Goal: Information Seeking & Learning: Find specific fact

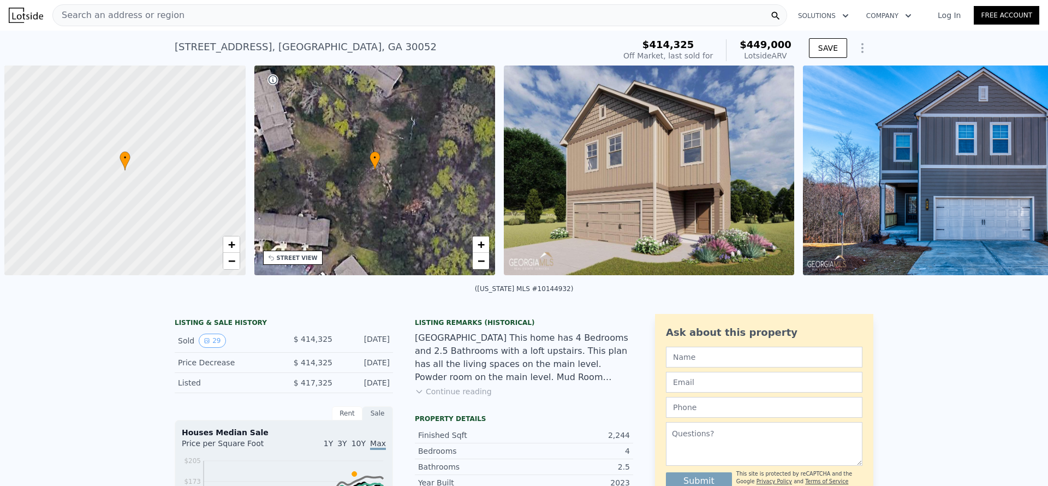
click at [316, 17] on div "Search an address or region" at bounding box center [419, 15] width 735 height 22
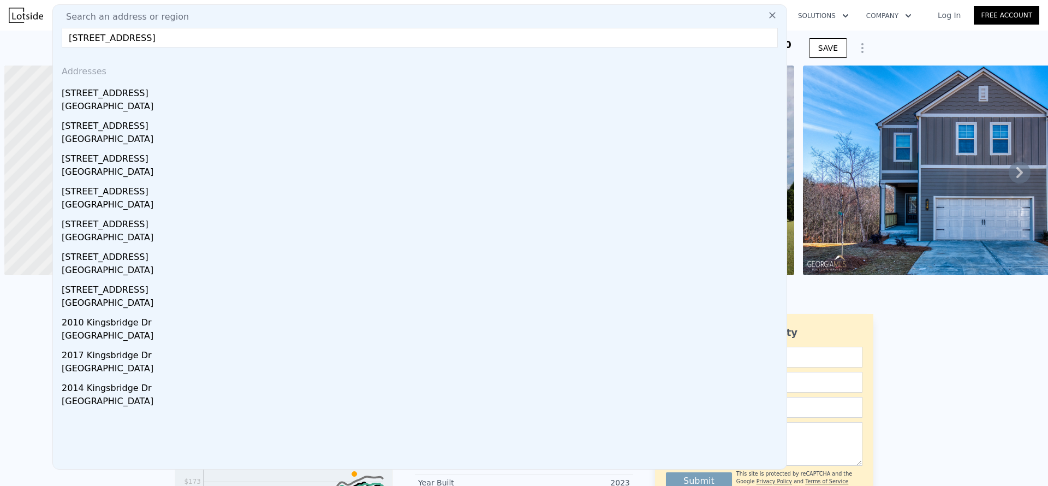
scroll to position [0, 524]
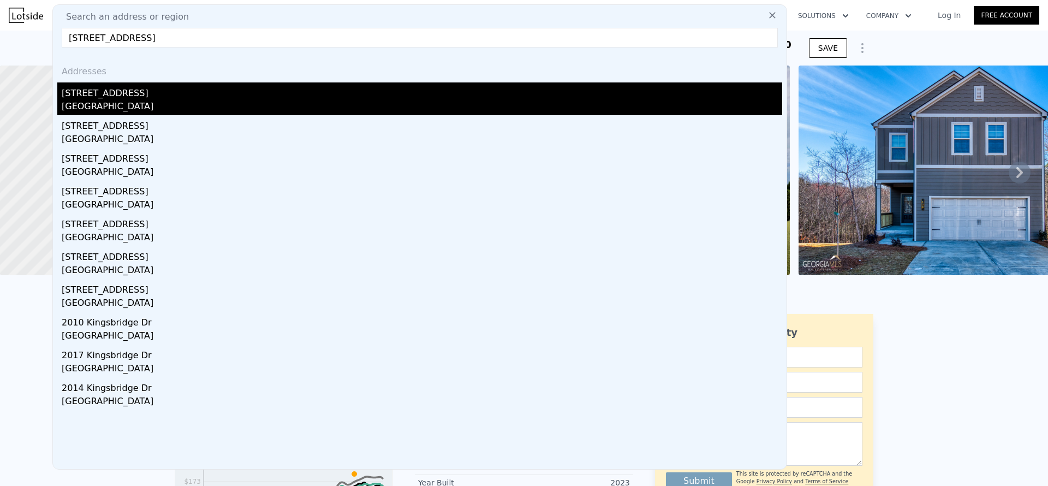
click at [222, 98] on div "[STREET_ADDRESS]" at bounding box center [422, 90] width 721 height 17
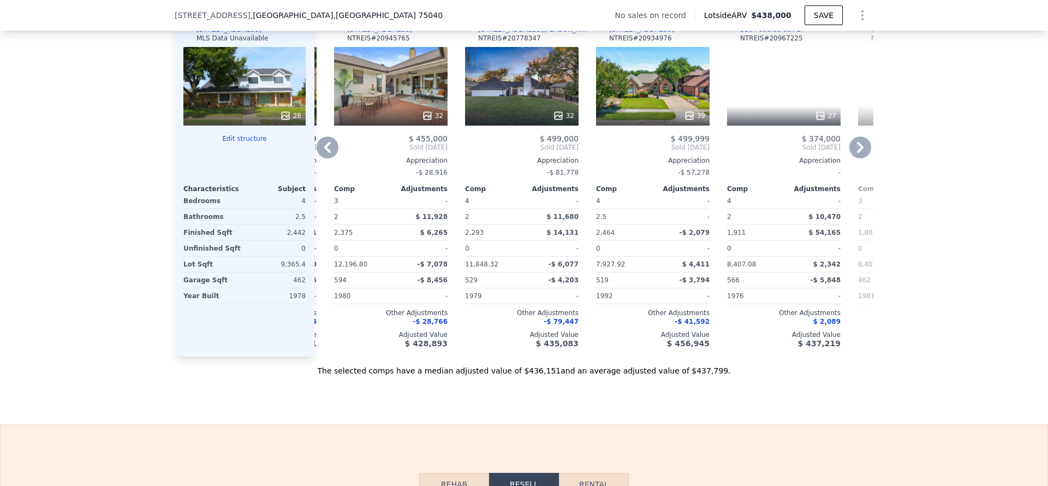
scroll to position [0, 259]
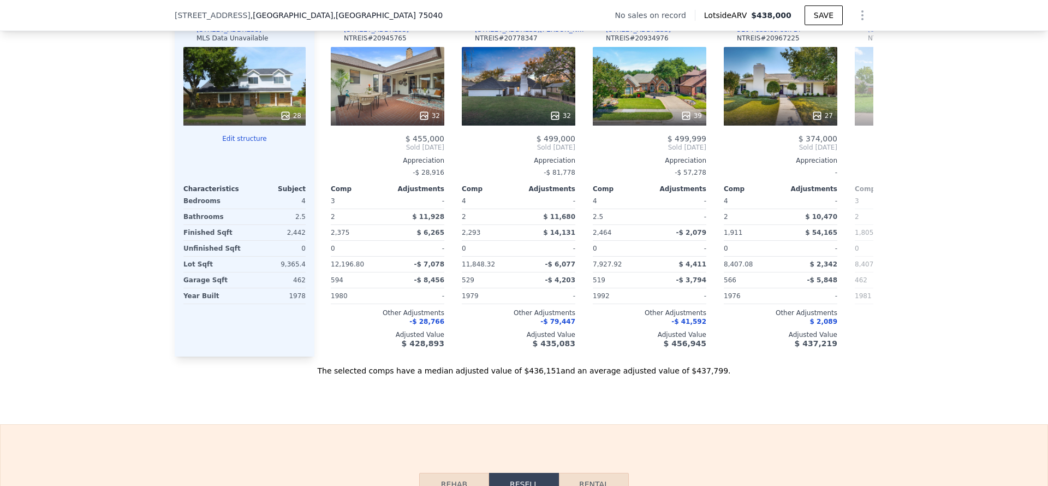
click at [904, 204] on div "We found 12 sales that match your search Filters Map Prices Modify Comp Filters…" at bounding box center [524, 68] width 1048 height 615
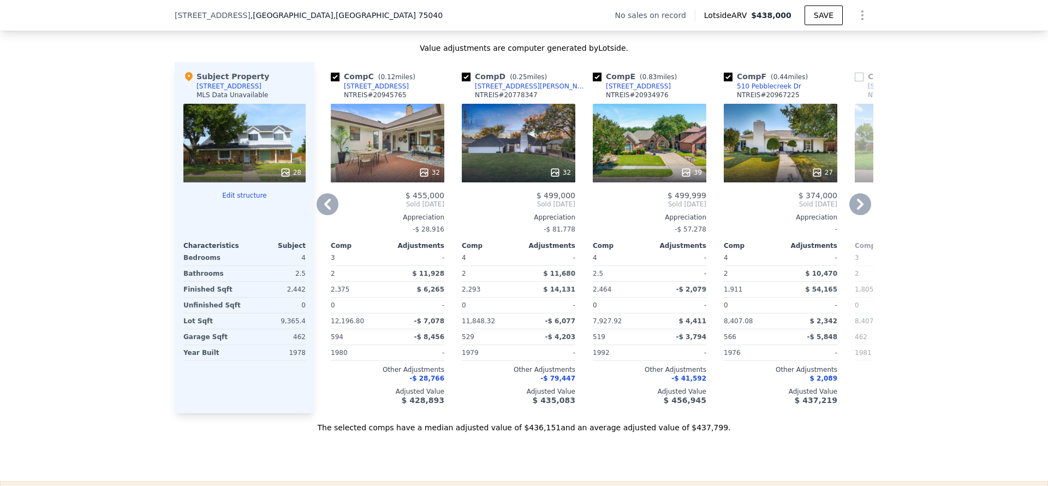
scroll to position [1002, 0]
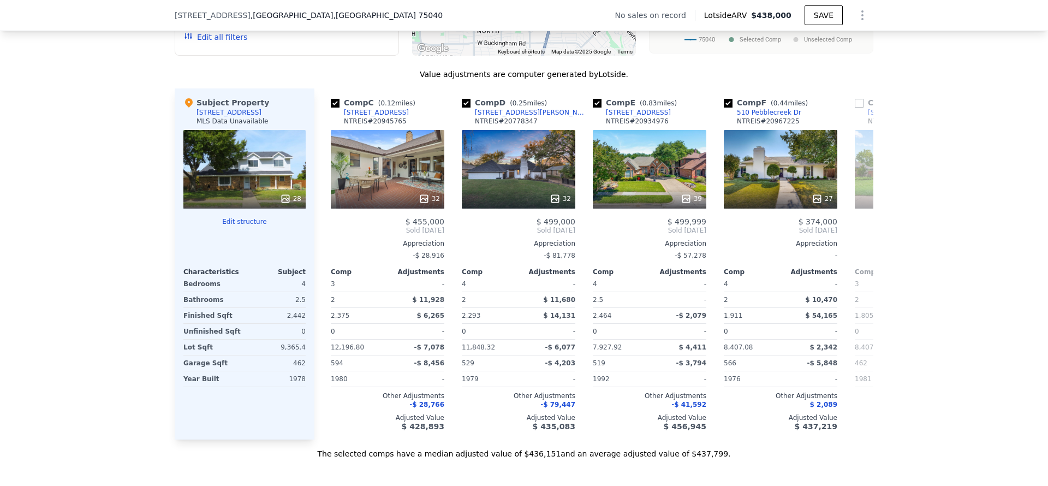
click at [88, 121] on div "We found 12 sales that match your search Filters Map Prices Modify Comp Filters…" at bounding box center [524, 151] width 1048 height 615
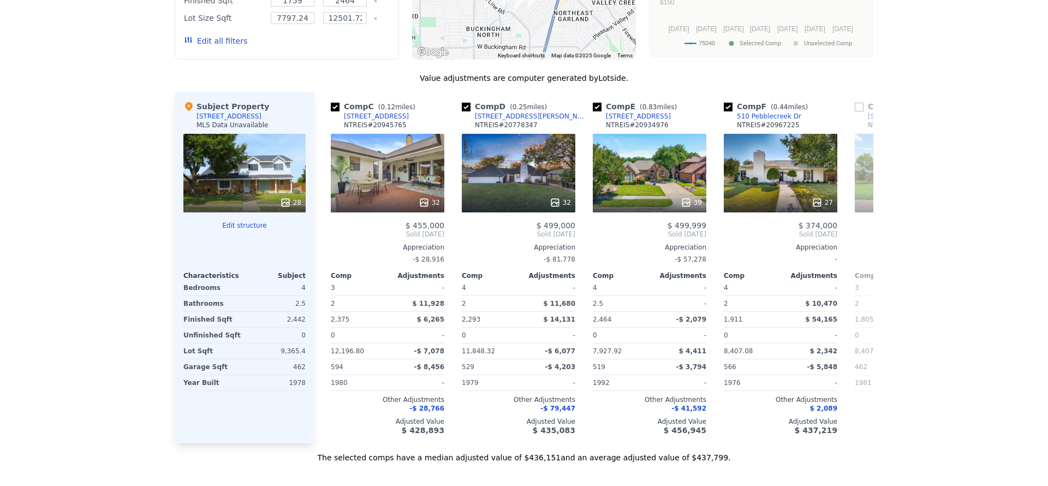
scroll to position [0, 0]
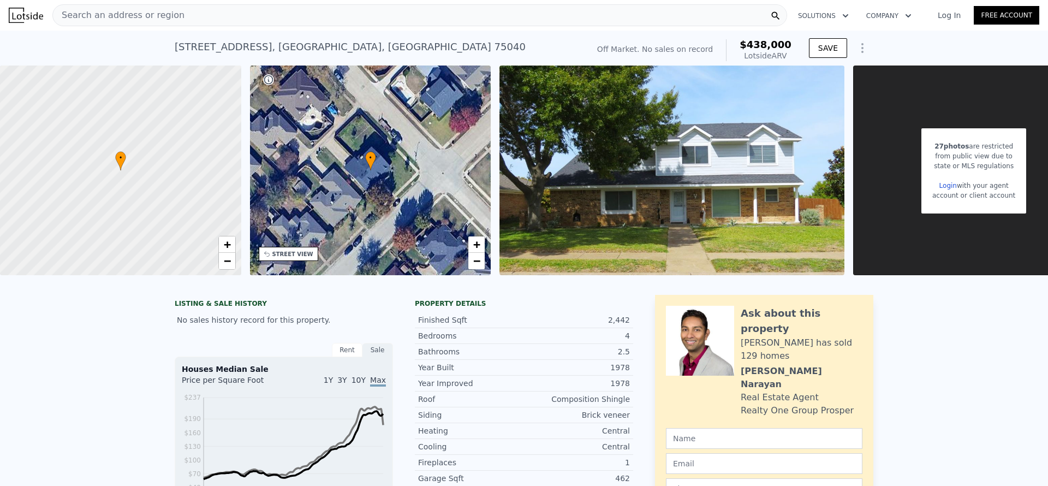
click at [161, 45] on div "[STREET_ADDRESS] No sales on record (~ARV $438k ) Off Market. No sales on recor…" at bounding box center [524, 48] width 1048 height 35
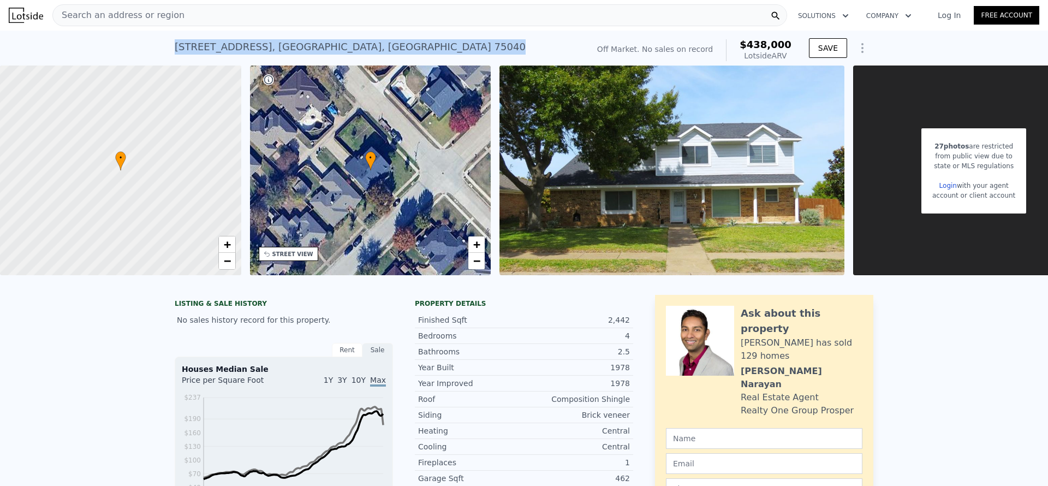
click at [161, 45] on div "[STREET_ADDRESS] No sales on record (~ARV $438k ) Off Market. No sales on recor…" at bounding box center [524, 48] width 1048 height 35
copy div "[STREET_ADDRESS] No sales on record (~ARV $438k )"
